Goal: Task Accomplishment & Management: Complete application form

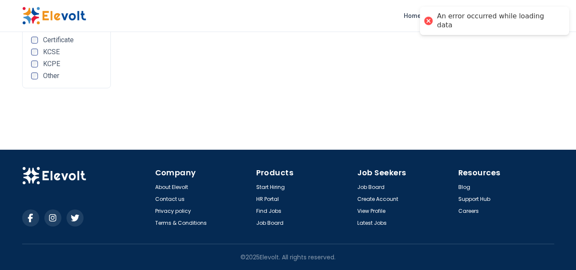
scroll to position [355, 0]
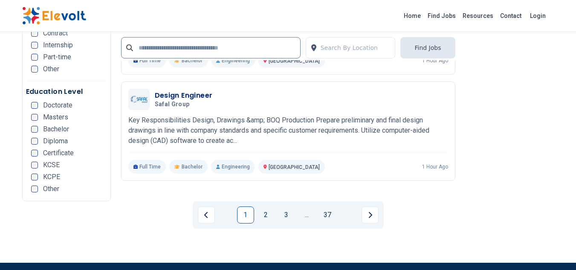
scroll to position [1730, 0]
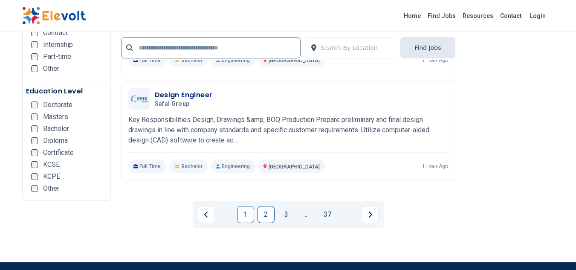
click at [265, 206] on link "2" at bounding box center [265, 214] width 17 height 17
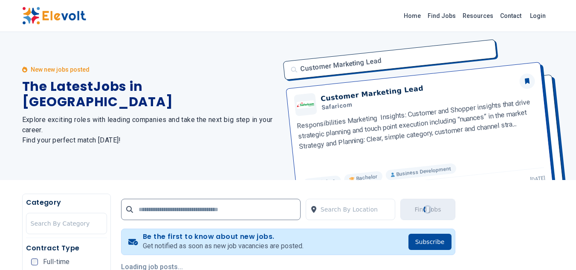
scroll to position [0, 0]
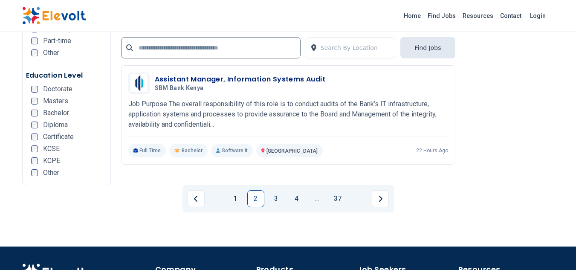
scroll to position [1758, 0]
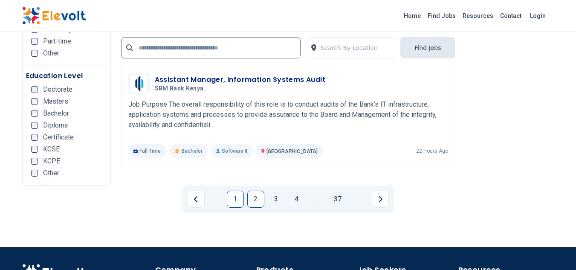
click at [234, 191] on link "1" at bounding box center [235, 199] width 17 height 17
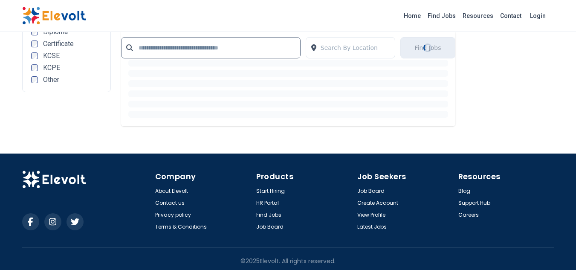
scroll to position [1565, 0]
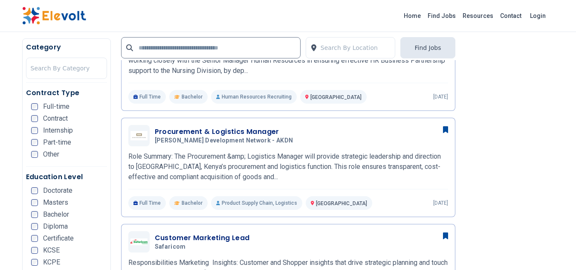
scroll to position [816, 0]
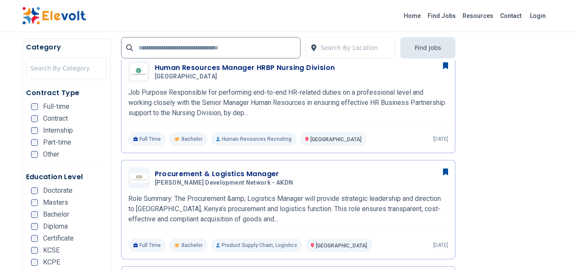
scroll to position [780, 0]
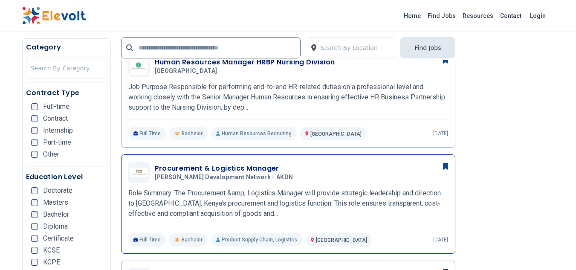
click at [208, 163] on h3 "Procurement & Logistics Manager" at bounding box center [226, 168] width 142 height 10
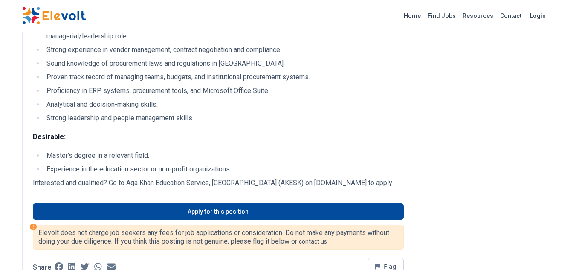
scroll to position [727, 0]
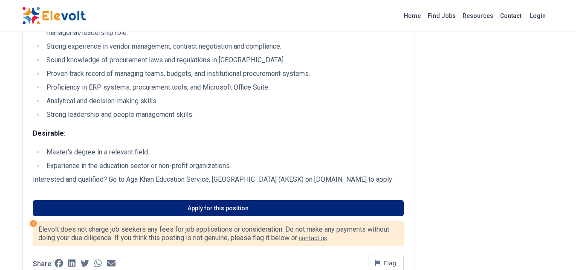
click at [222, 208] on link "Apply for this position" at bounding box center [218, 208] width 371 height 16
